Goal: Task Accomplishment & Management: Complete application form

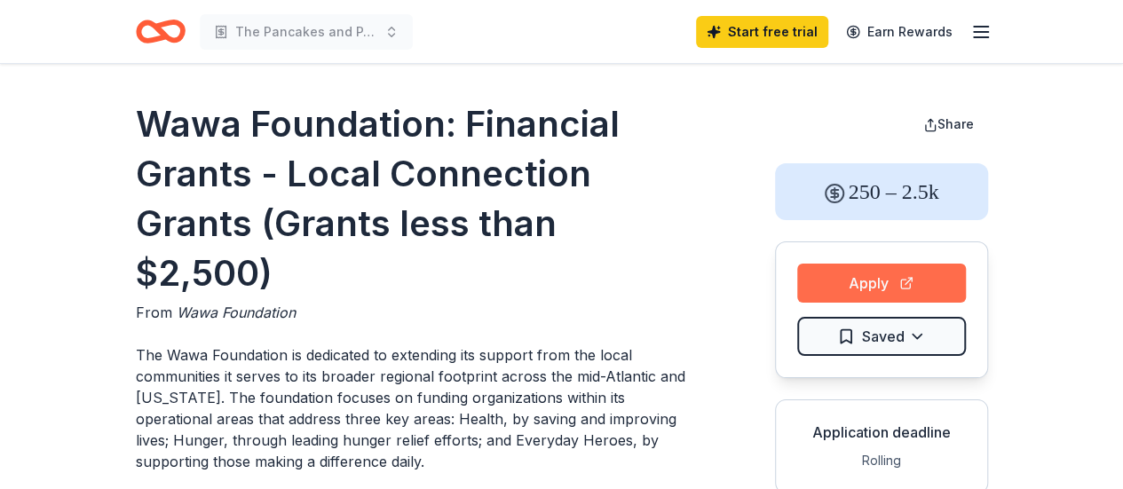
click at [858, 270] on button "Apply" at bounding box center [881, 283] width 169 height 39
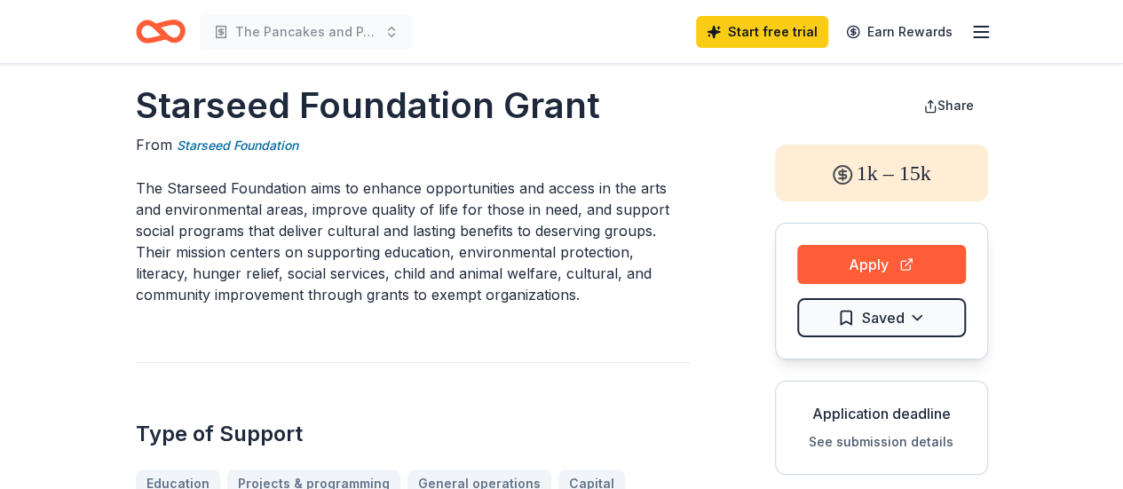
scroll to position [12, 0]
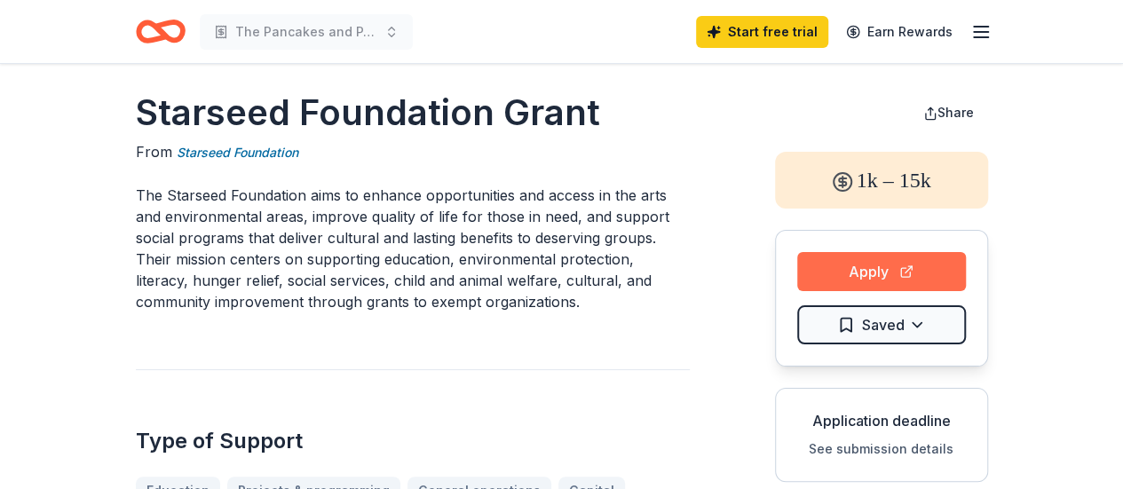
click at [894, 265] on button "Apply" at bounding box center [881, 271] width 169 height 39
